Goal: Task Accomplishment & Management: Complete application form

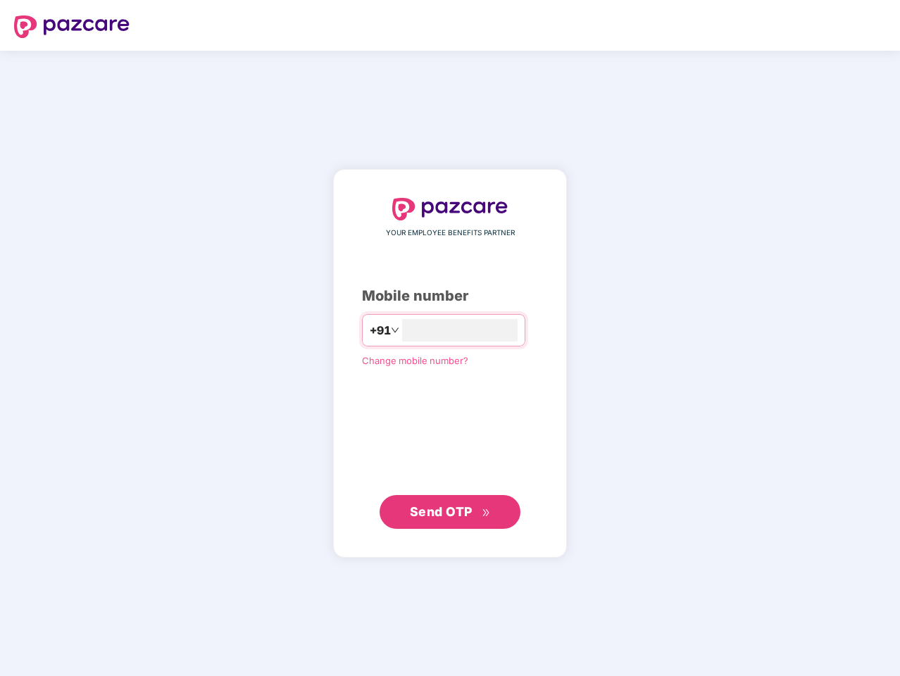
click at [450, 338] on input "number" at bounding box center [460, 330] width 116 height 23
click at [72, 27] on img at bounding box center [72, 27] width 116 height 23
click at [370, 330] on span "+91" at bounding box center [380, 331] width 21 height 18
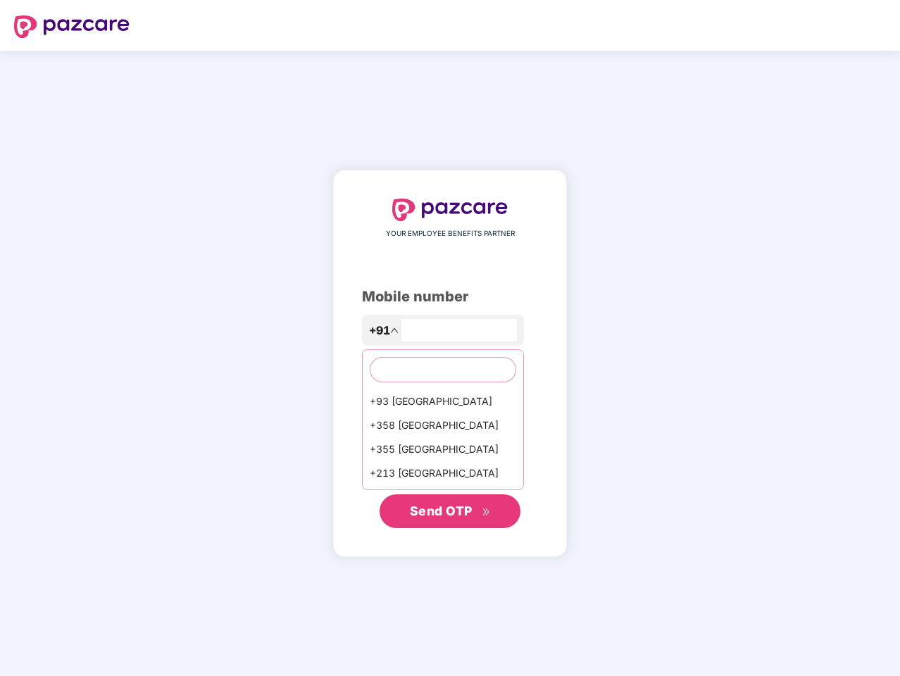
click at [450, 512] on span "Send OTP" at bounding box center [441, 511] width 63 height 15
